Goal: Transaction & Acquisition: Purchase product/service

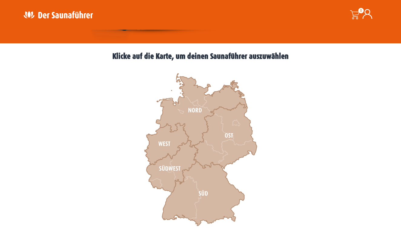
scroll to position [151, 0]
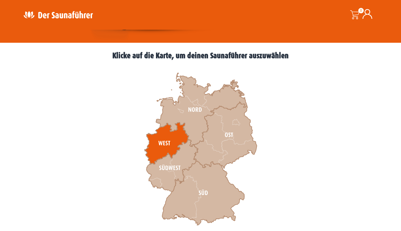
click at [166, 143] on icon at bounding box center [166, 143] width 44 height 42
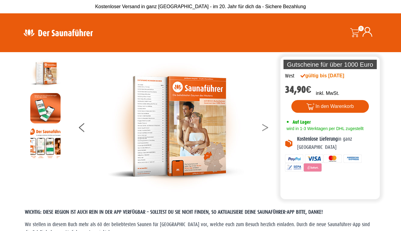
click at [266, 127] on button at bounding box center [268, 128] width 15 height 15
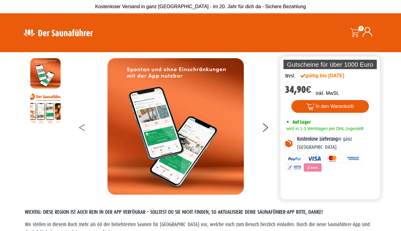
click at [82, 127] on button at bounding box center [86, 128] width 15 height 15
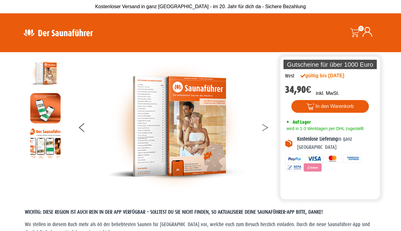
click at [263, 127] on button at bounding box center [268, 128] width 15 height 15
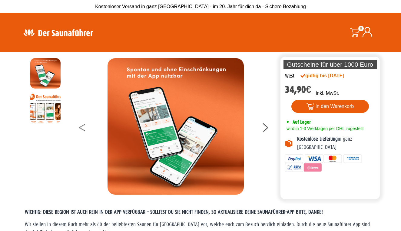
click at [81, 127] on icon at bounding box center [82, 126] width 6 height 4
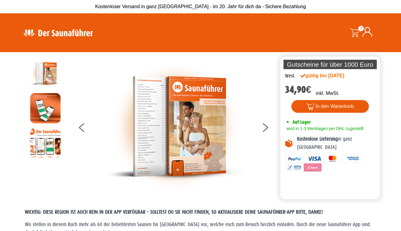
click at [31, 29] on img at bounding box center [58, 33] width 79 height 12
